Goal: Information Seeking & Learning: Learn about a topic

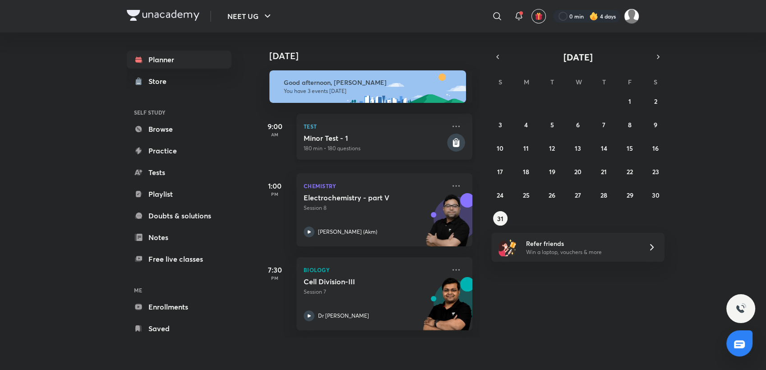
click at [453, 140] on icon at bounding box center [456, 143] width 7 height 8
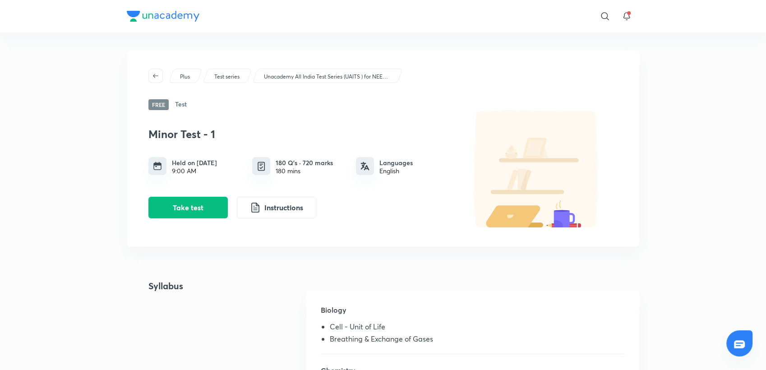
click at [396, 141] on div "Minor Test - 1 Held on [DATE] 9:00 AM 180 Q’s · 720 marks 180 mins Languages En…" at bounding box center [299, 169] width 302 height 98
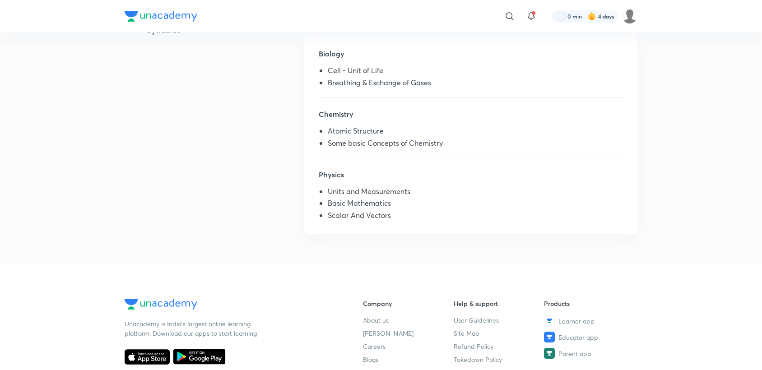
scroll to position [256, 0]
drag, startPoint x: 331, startPoint y: 188, endPoint x: 422, endPoint y: 191, distance: 91.2
click at [422, 191] on li "Units and Measurements" at bounding box center [475, 193] width 295 height 12
drag, startPoint x: 325, startPoint y: 197, endPoint x: 389, endPoint y: 218, distance: 67.5
click at [389, 218] on ul "Units and Measurements Basic Mathematics Scalar And Vectors" at bounding box center [471, 205] width 304 height 36
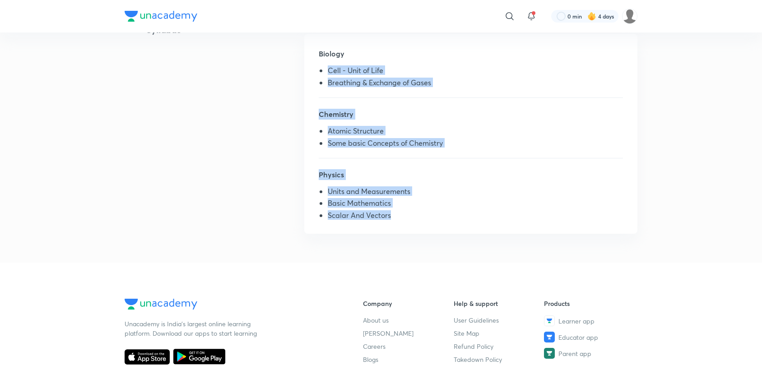
drag, startPoint x: 323, startPoint y: 68, endPoint x: 393, endPoint y: 222, distance: 169.2
click at [393, 222] on div "Biology Cell - Unit of Life Breathing & Exchange of Gases Chemistry Atomic Stru…" at bounding box center [470, 134] width 333 height 200
copy div "Cell - Unit of Life Breathing & Exchange of Gases Chemistry Atomic Structure So…"
click at [497, 106] on div "Biology Cell - Unit of Life Breathing & Exchange of Gases Chemistry Atomic Stru…" at bounding box center [470, 134] width 333 height 200
drag, startPoint x: 319, startPoint y: 70, endPoint x: 386, endPoint y: 224, distance: 167.9
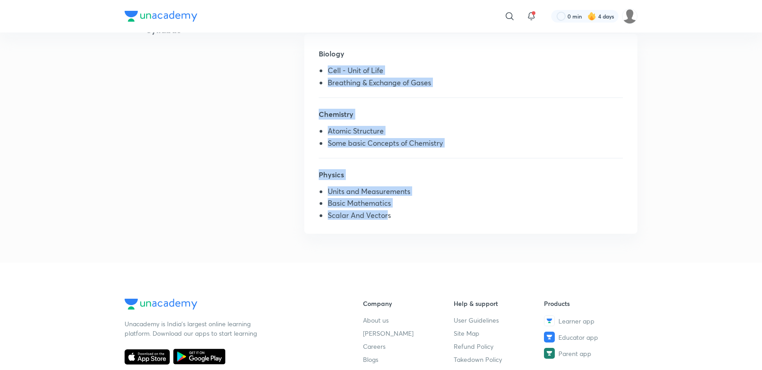
click at [386, 224] on div "Biology Cell - Unit of Life Breathing & Exchange of Gases Chemistry Atomic Stru…" at bounding box center [470, 134] width 333 height 200
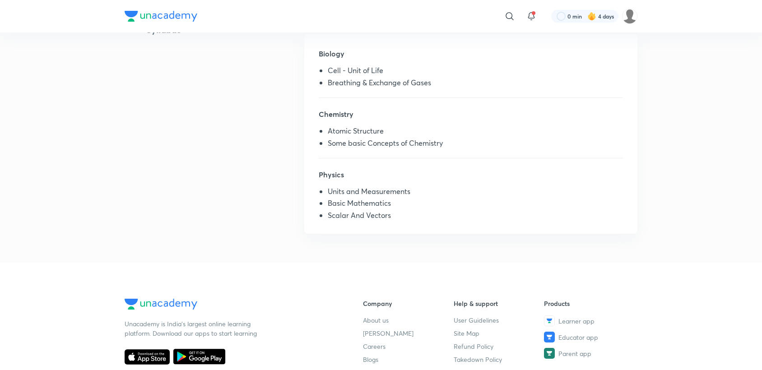
click at [677, 49] on div "​ 0 min 4 days Plus Test series Unacademy All India Test Series (UAITS ) for NE…" at bounding box center [381, 153] width 762 height 819
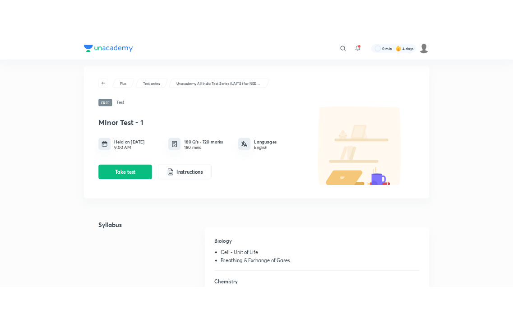
scroll to position [0, 0]
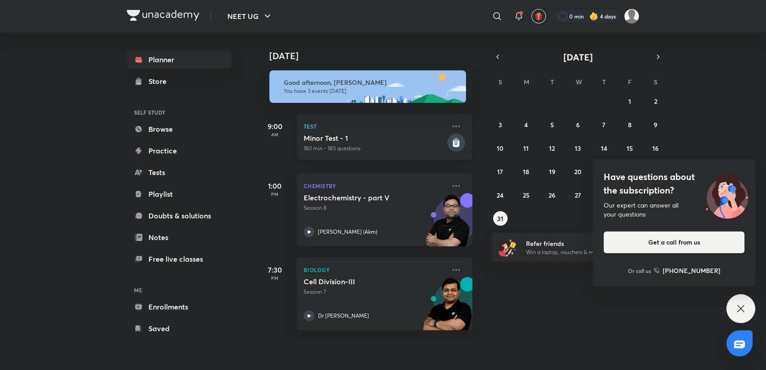
click at [356, 141] on h5 "Minor Test - 1" at bounding box center [375, 138] width 142 height 9
